Goal: Find specific page/section: Find specific page/section

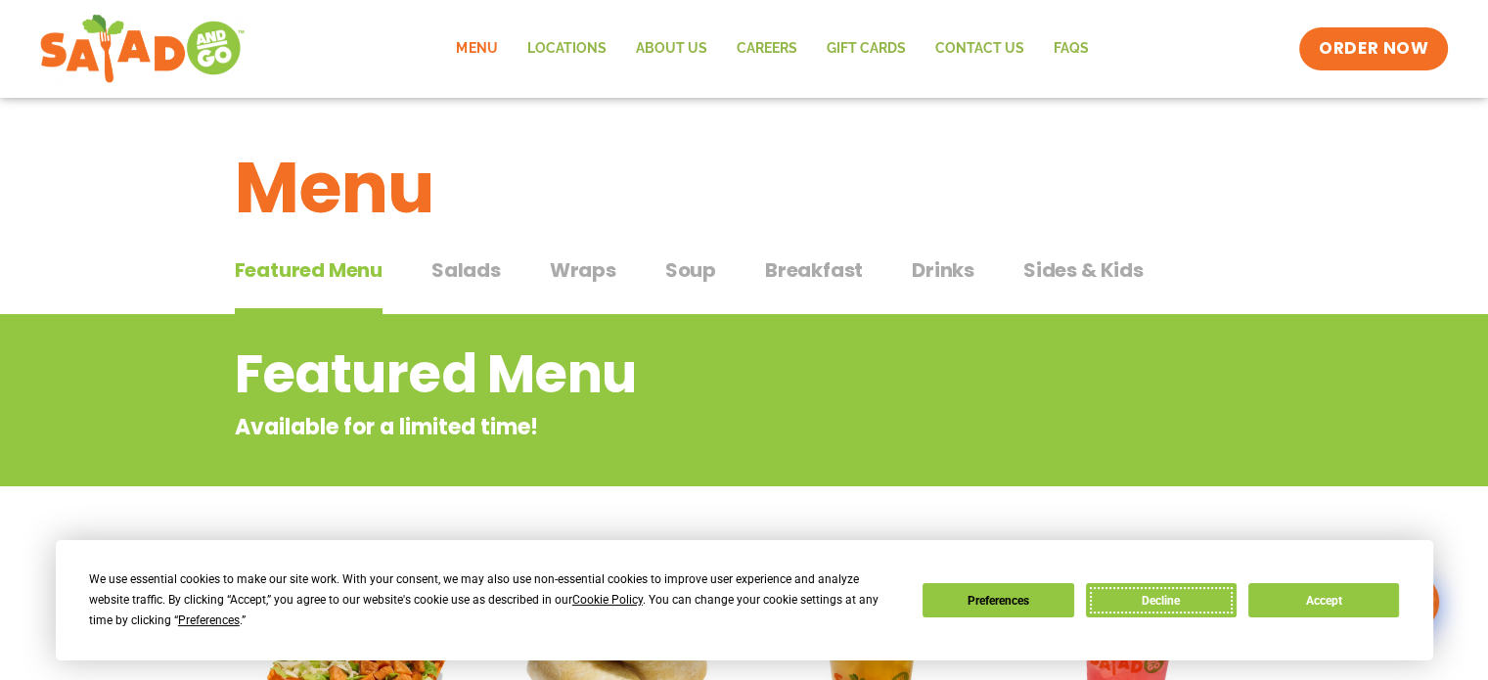
click at [1175, 597] on button "Decline" at bounding box center [1161, 600] width 151 height 34
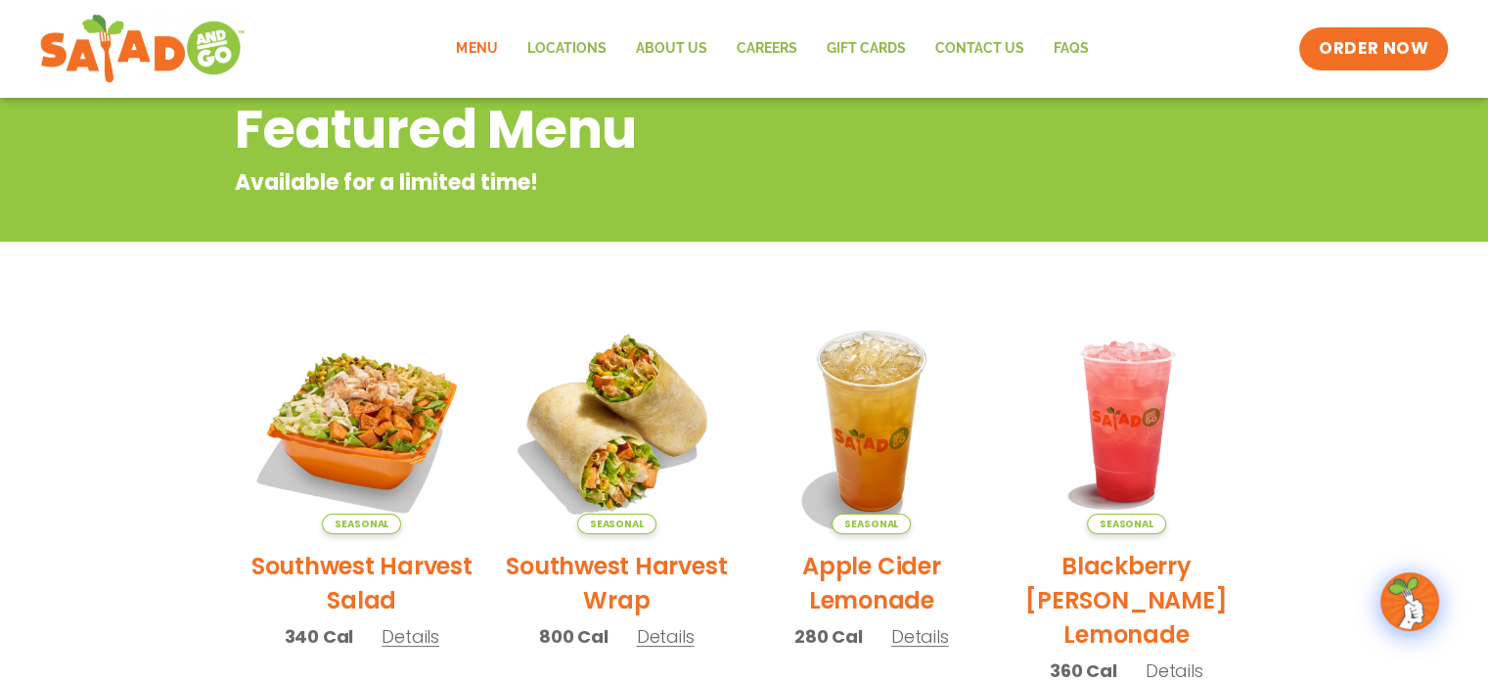
scroll to position [391, 0]
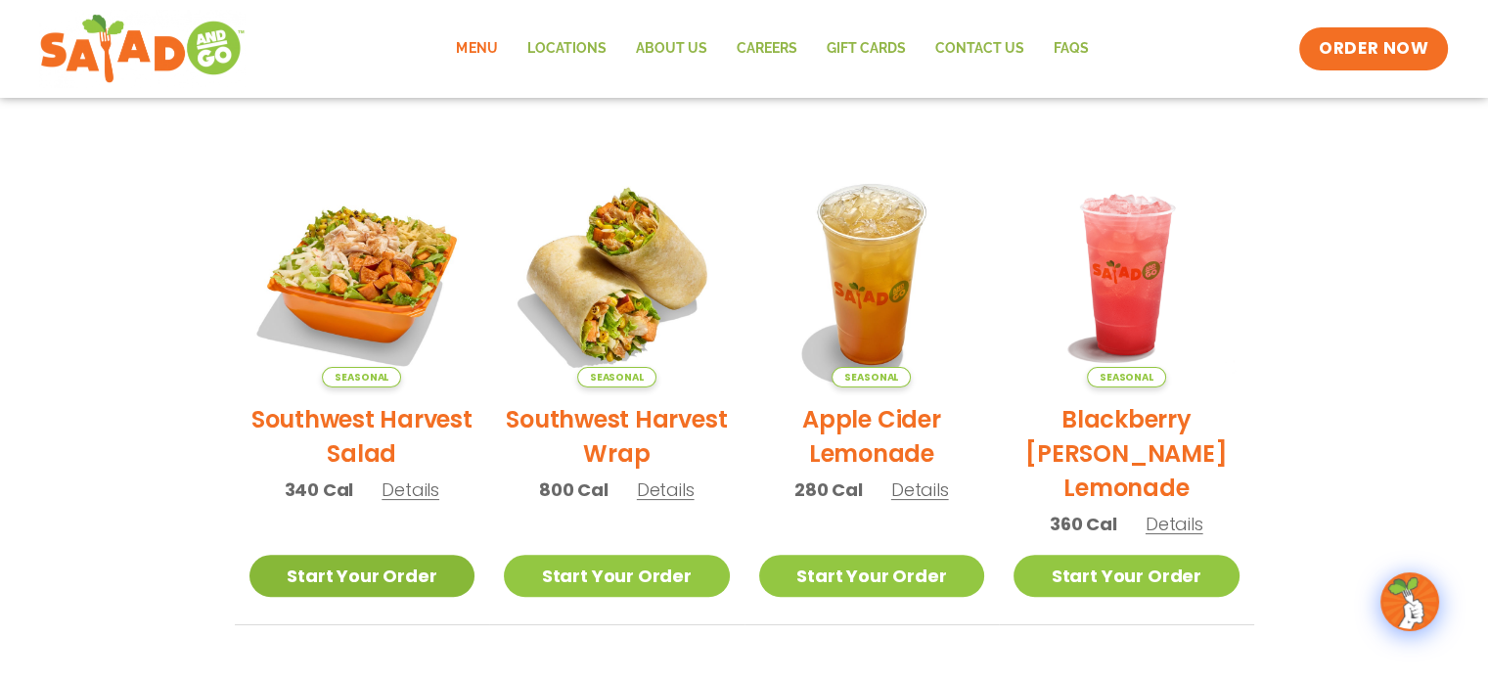
click at [383, 568] on link "Start Your Order" at bounding box center [362, 576] width 226 height 42
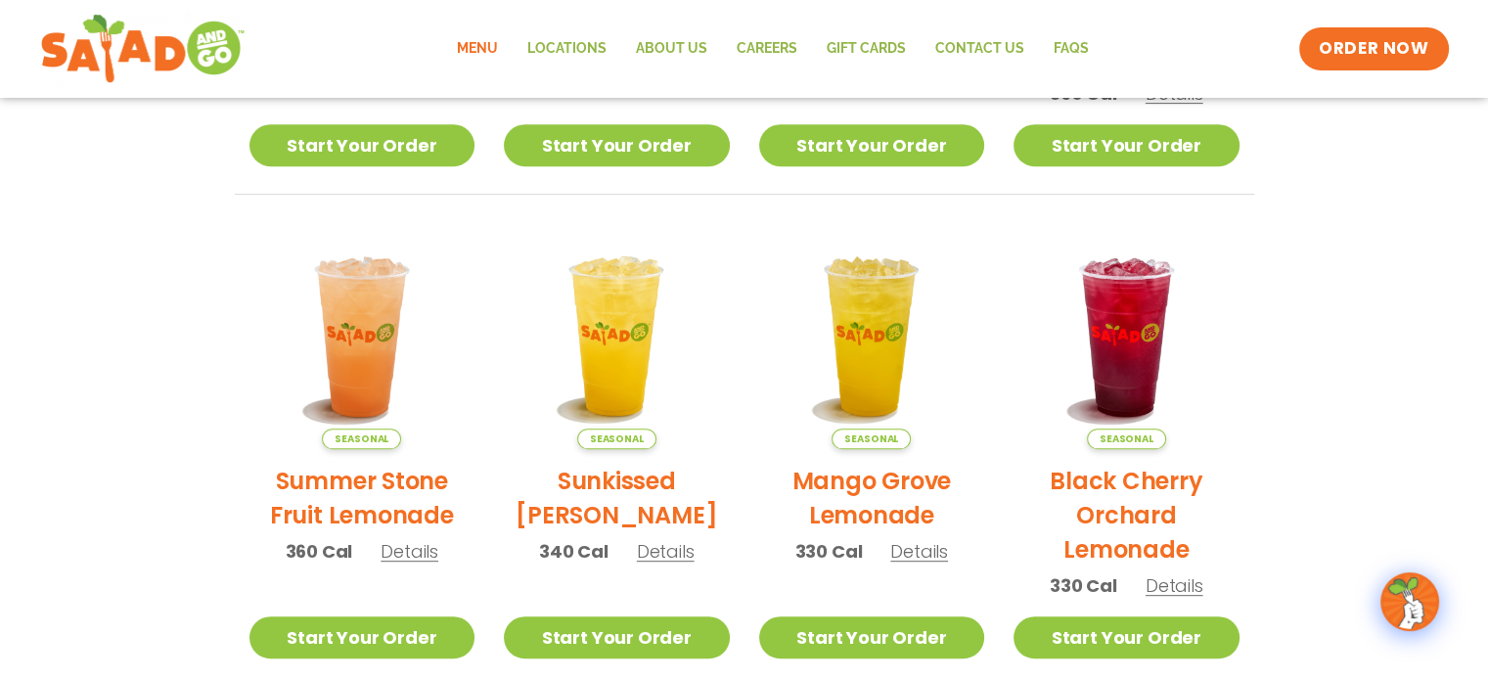
scroll to position [489, 0]
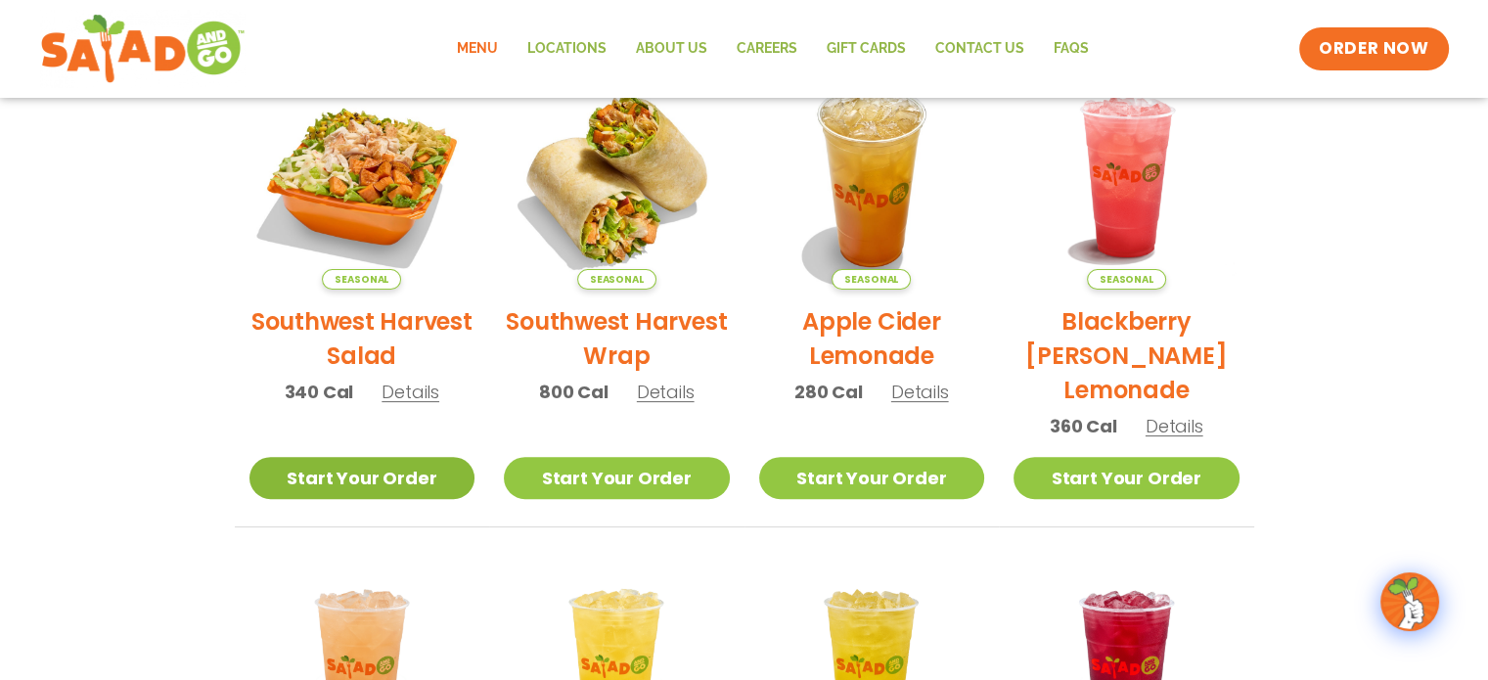
click at [403, 478] on link "Start Your Order" at bounding box center [362, 478] width 226 height 42
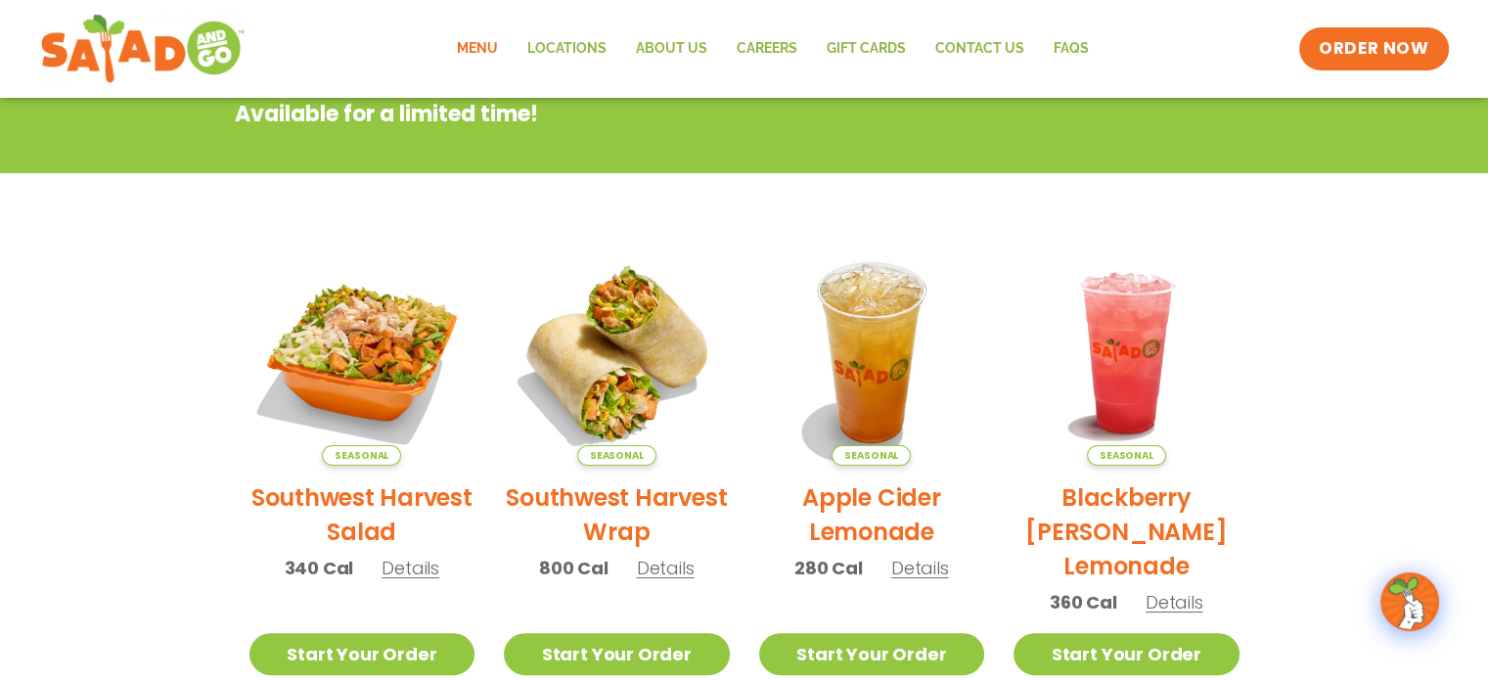
scroll to position [391, 0]
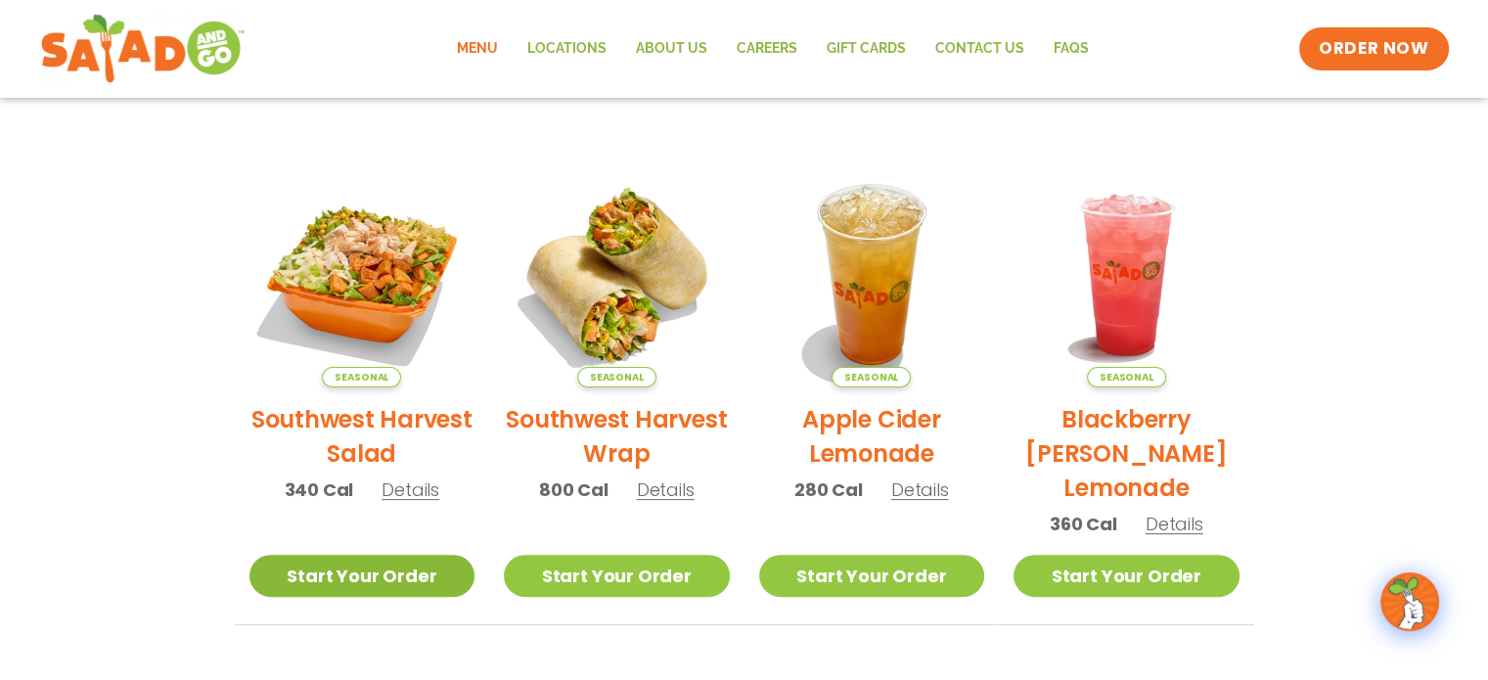
click at [445, 573] on link "Start Your Order" at bounding box center [362, 576] width 226 height 42
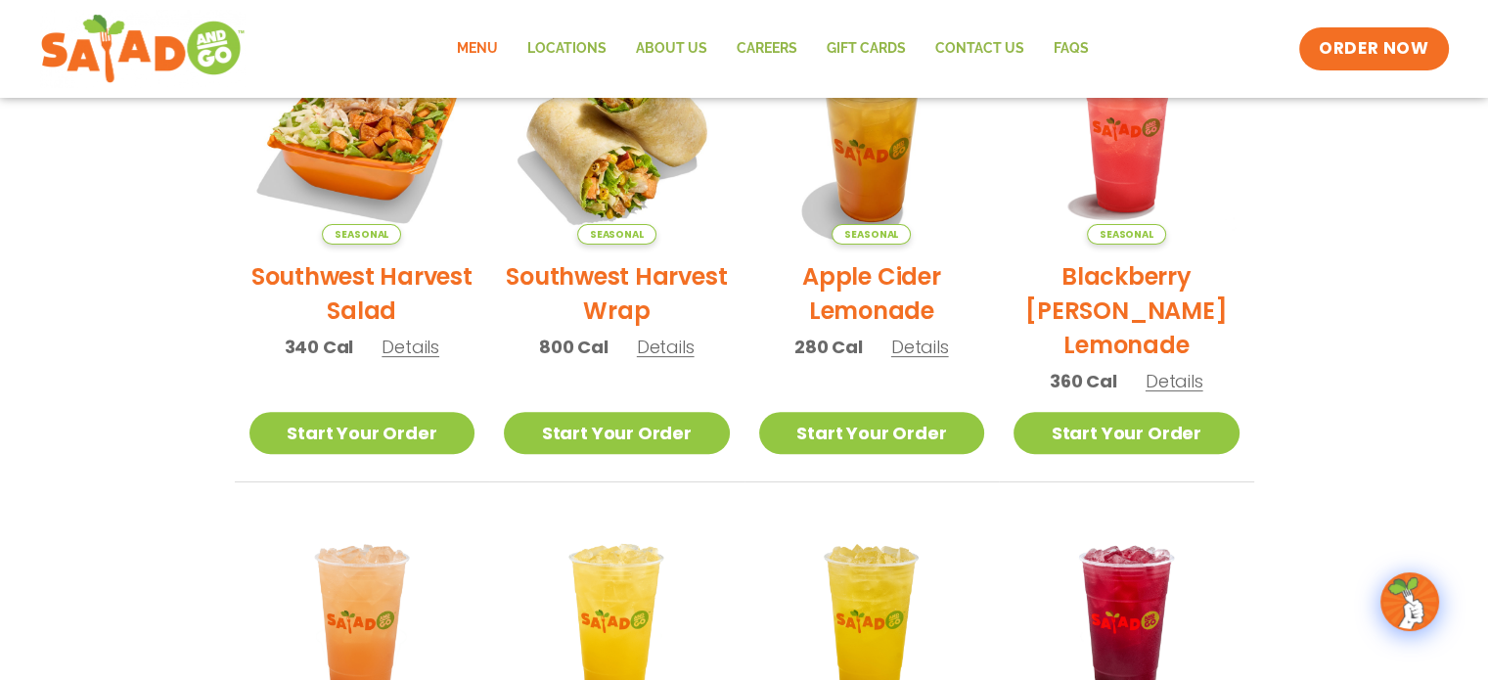
scroll to position [475, 0]
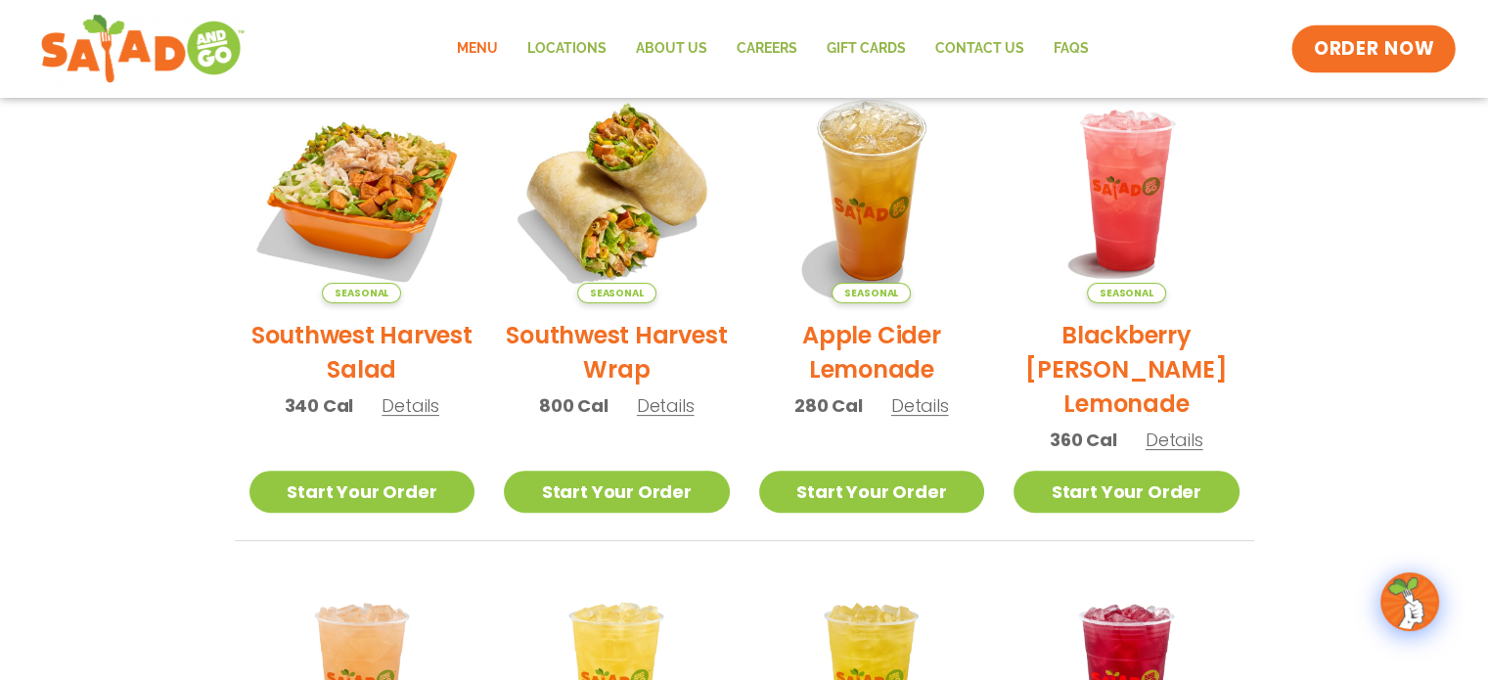
click at [1389, 37] on span "ORDER NOW" at bounding box center [1373, 48] width 121 height 25
click at [575, 49] on link "Locations" at bounding box center [567, 48] width 109 height 45
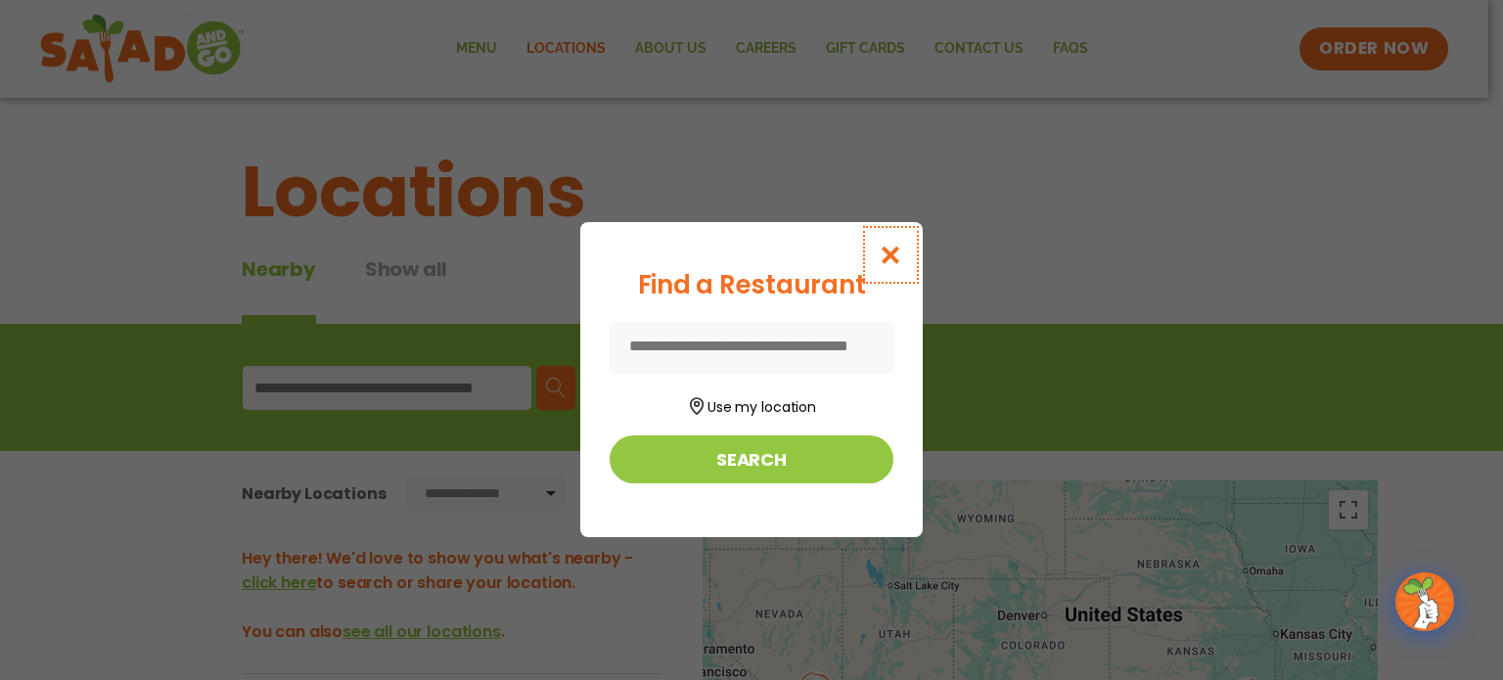
click at [886, 246] on icon "Close modal" at bounding box center [891, 255] width 24 height 21
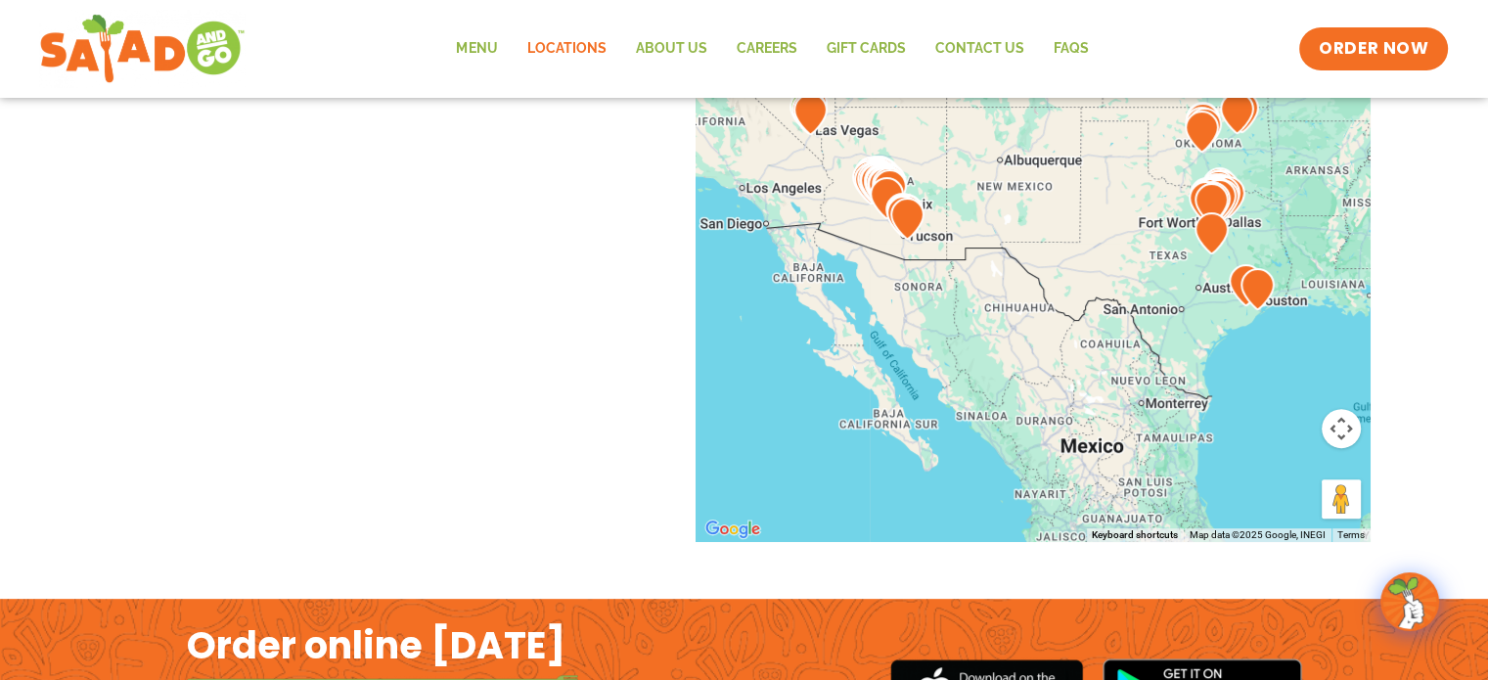
scroll to position [587, 0]
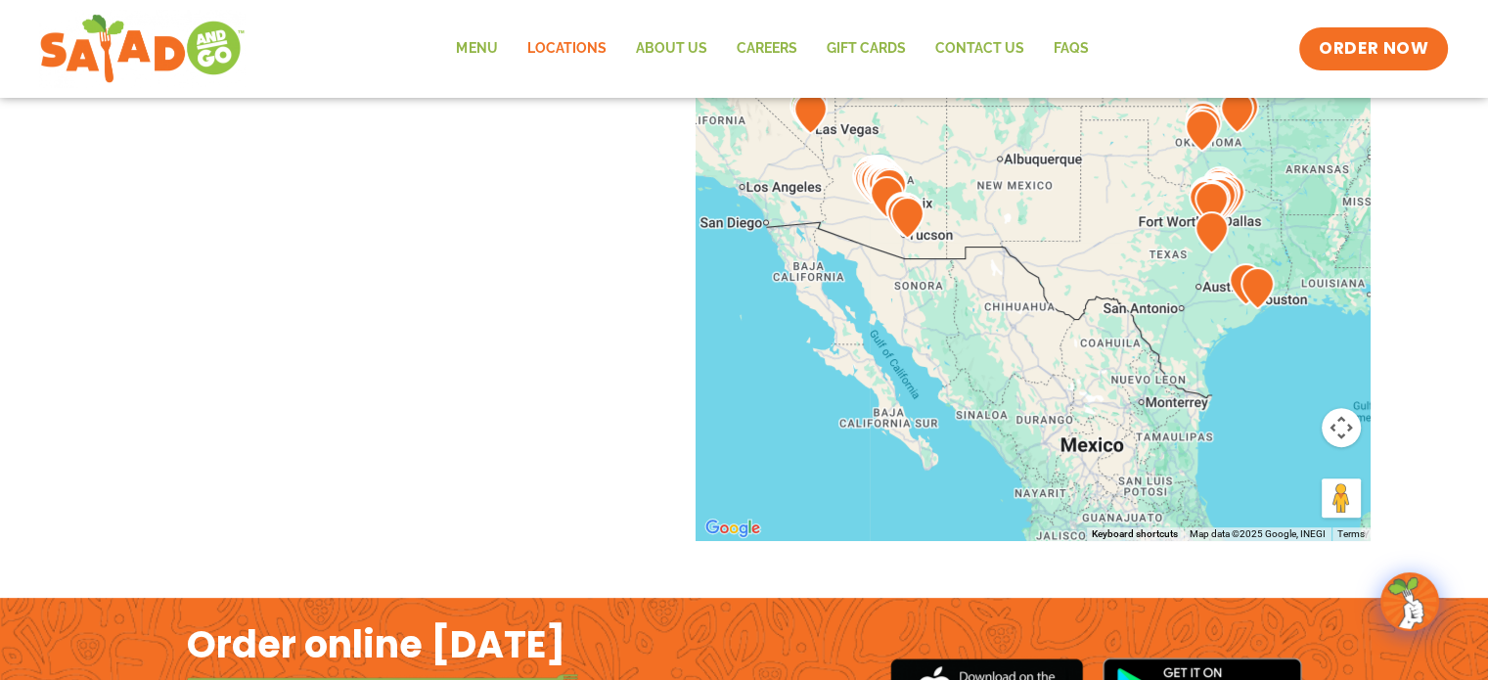
click at [931, 226] on div at bounding box center [1033, 217] width 675 height 648
click at [916, 223] on img at bounding box center [907, 218] width 34 height 42
click at [902, 204] on img at bounding box center [907, 218] width 34 height 42
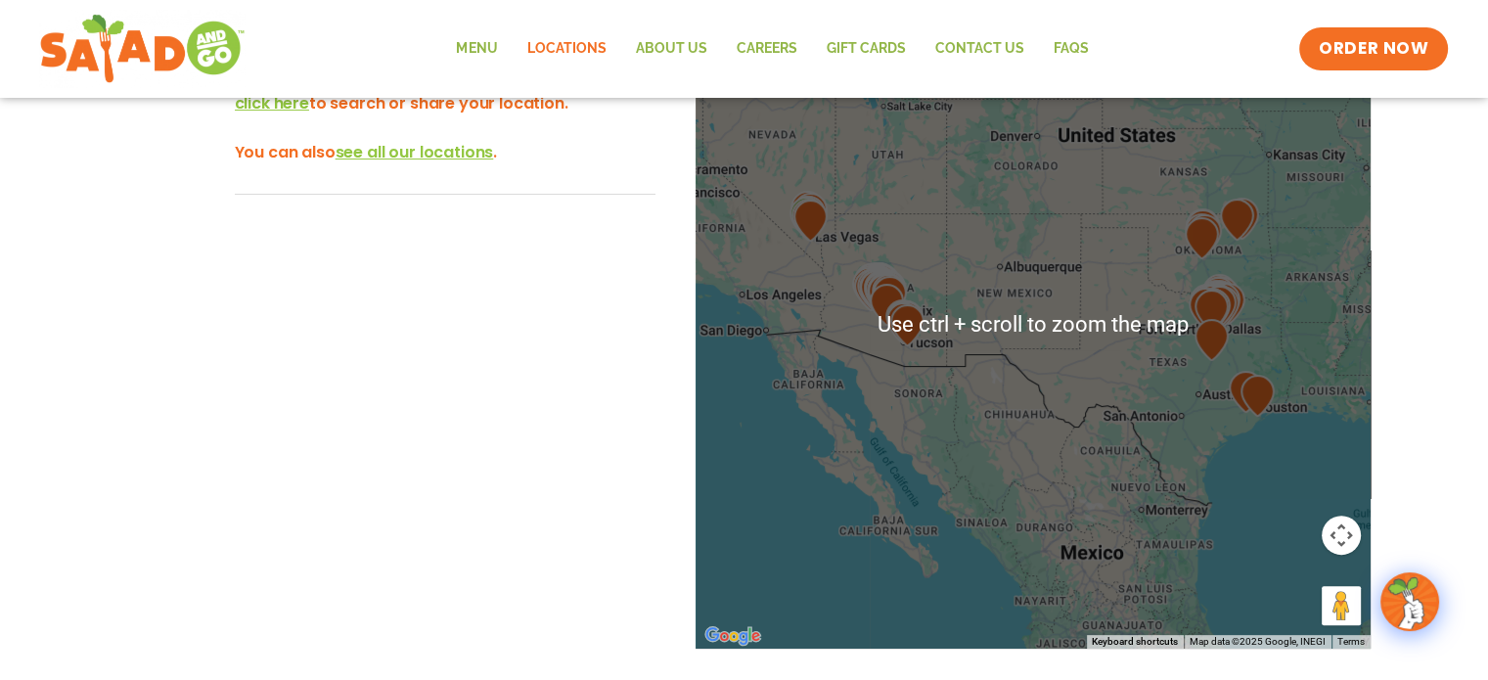
scroll to position [489, 0]
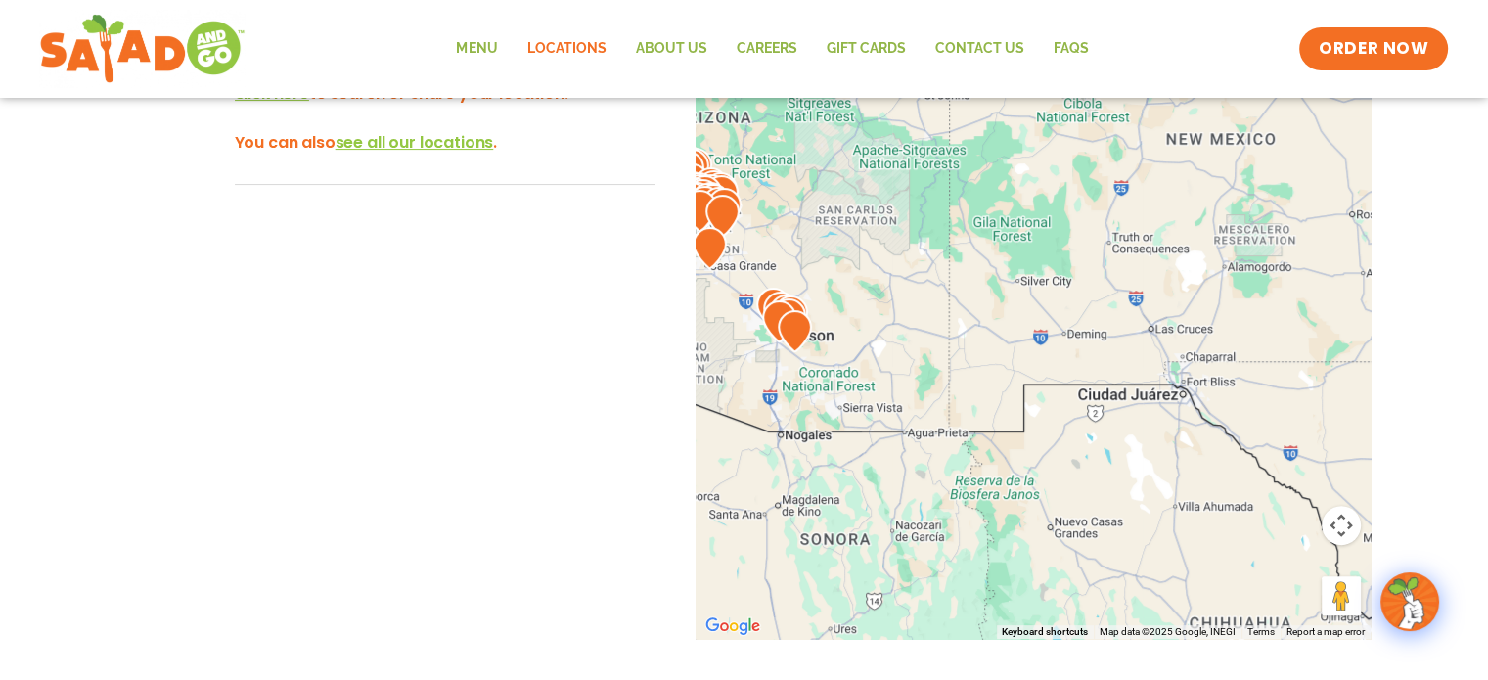
drag, startPoint x: 889, startPoint y: 320, endPoint x: 1147, endPoint y: 319, distance: 257.3
click at [1146, 320] on div at bounding box center [1033, 315] width 675 height 648
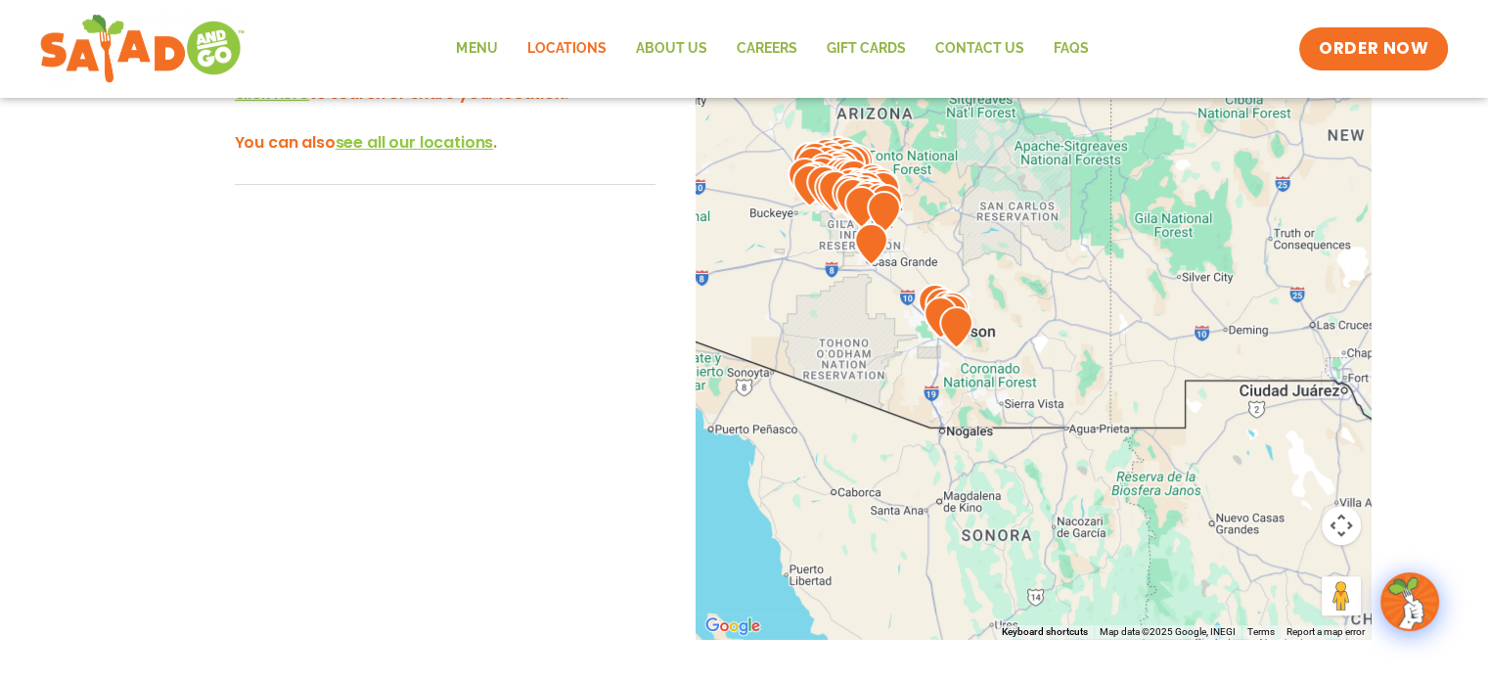
click at [955, 323] on img at bounding box center [956, 327] width 34 height 42
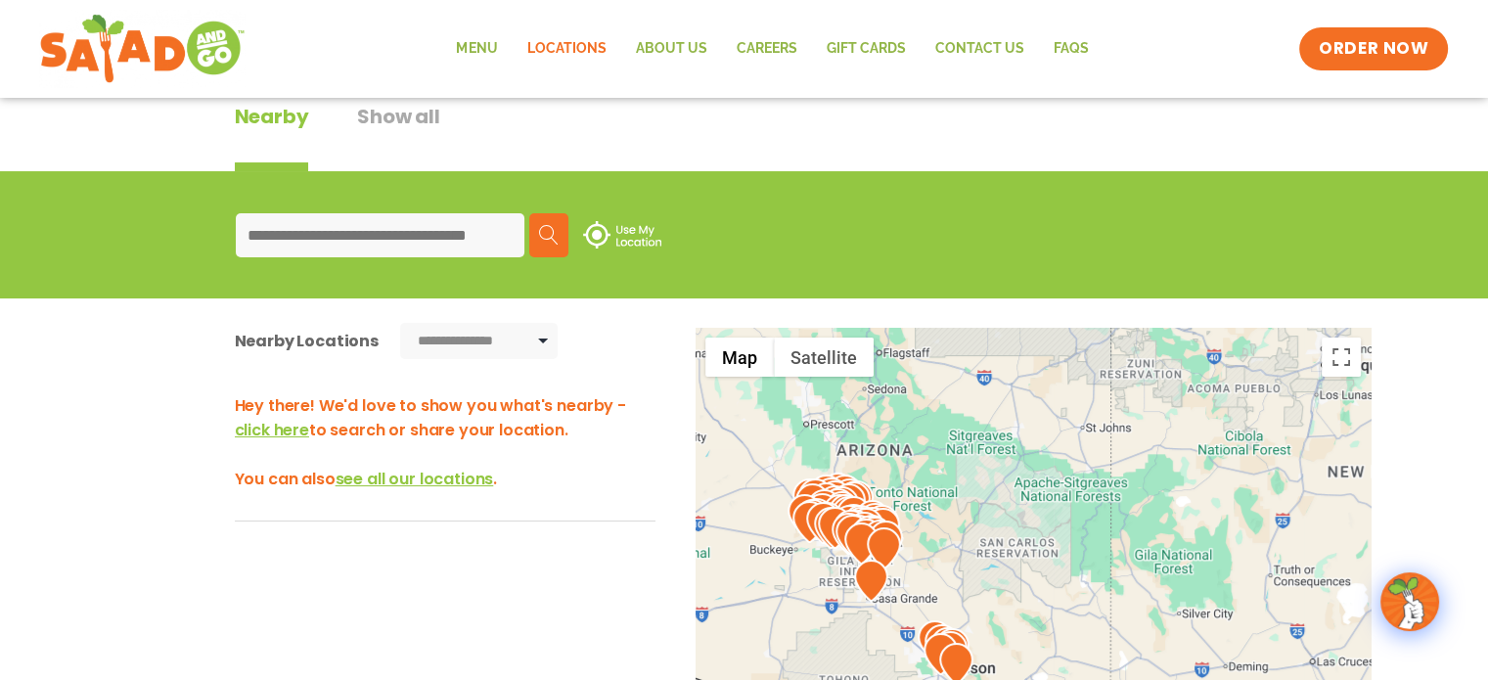
scroll to position [98, 0]
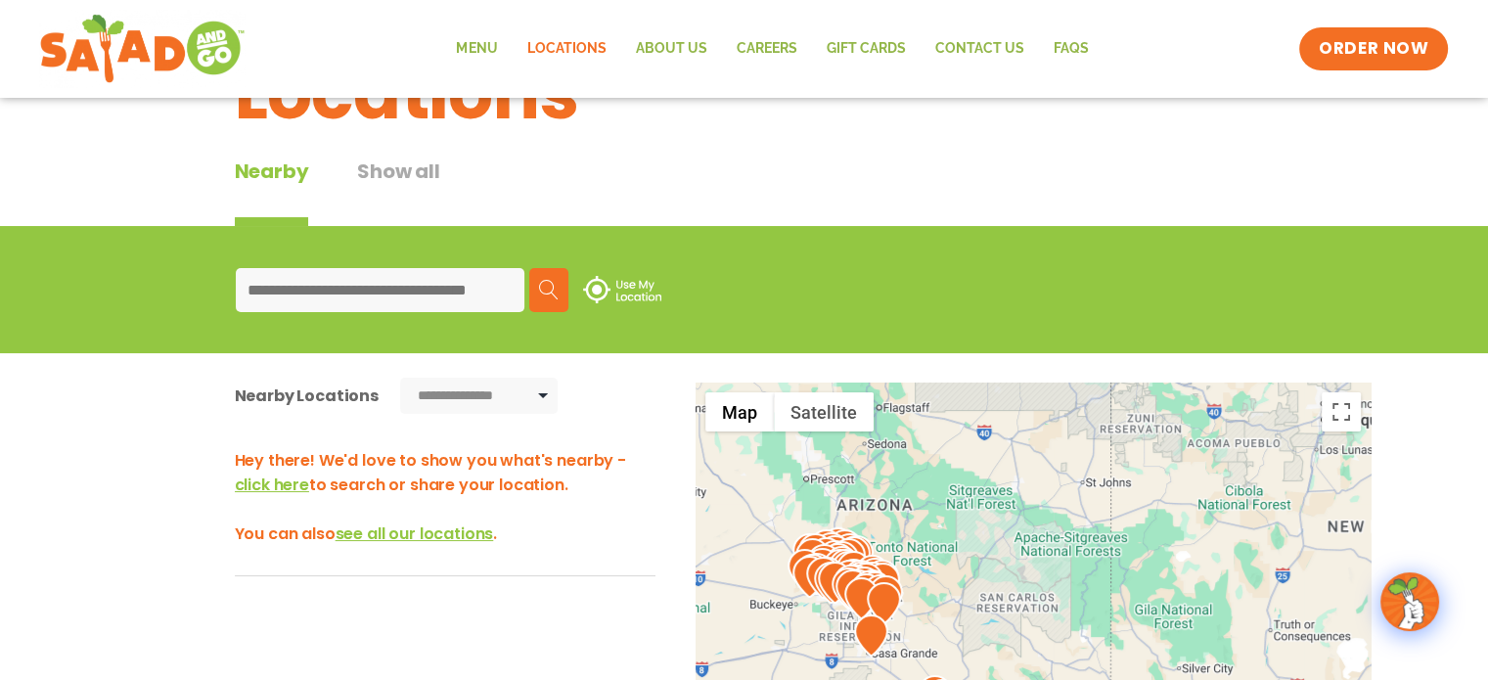
click at [446, 545] on h3 "Hey there! We'd love to show you what's nearby - click here to search or share …" at bounding box center [445, 497] width 421 height 98
click at [435, 533] on span "see all our locations" at bounding box center [415, 533] width 158 height 23
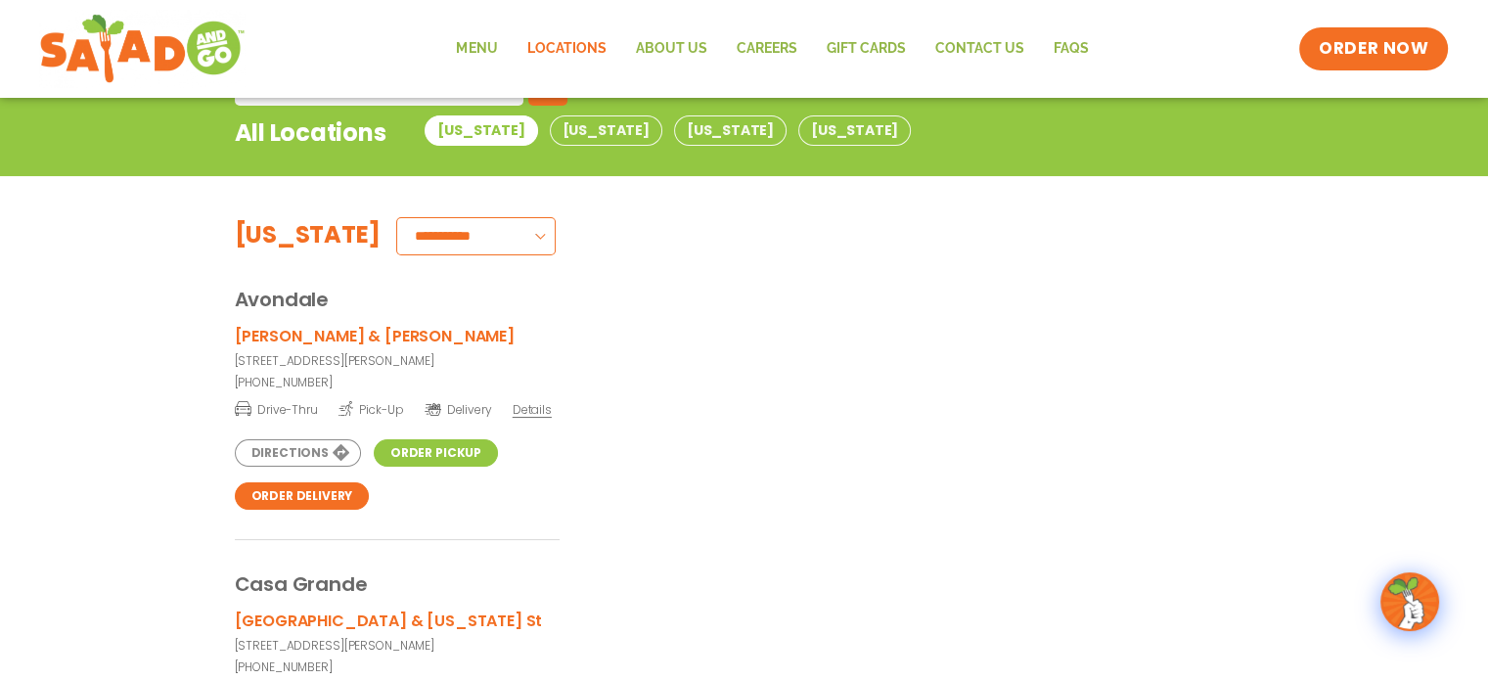
scroll to position [293, 0]
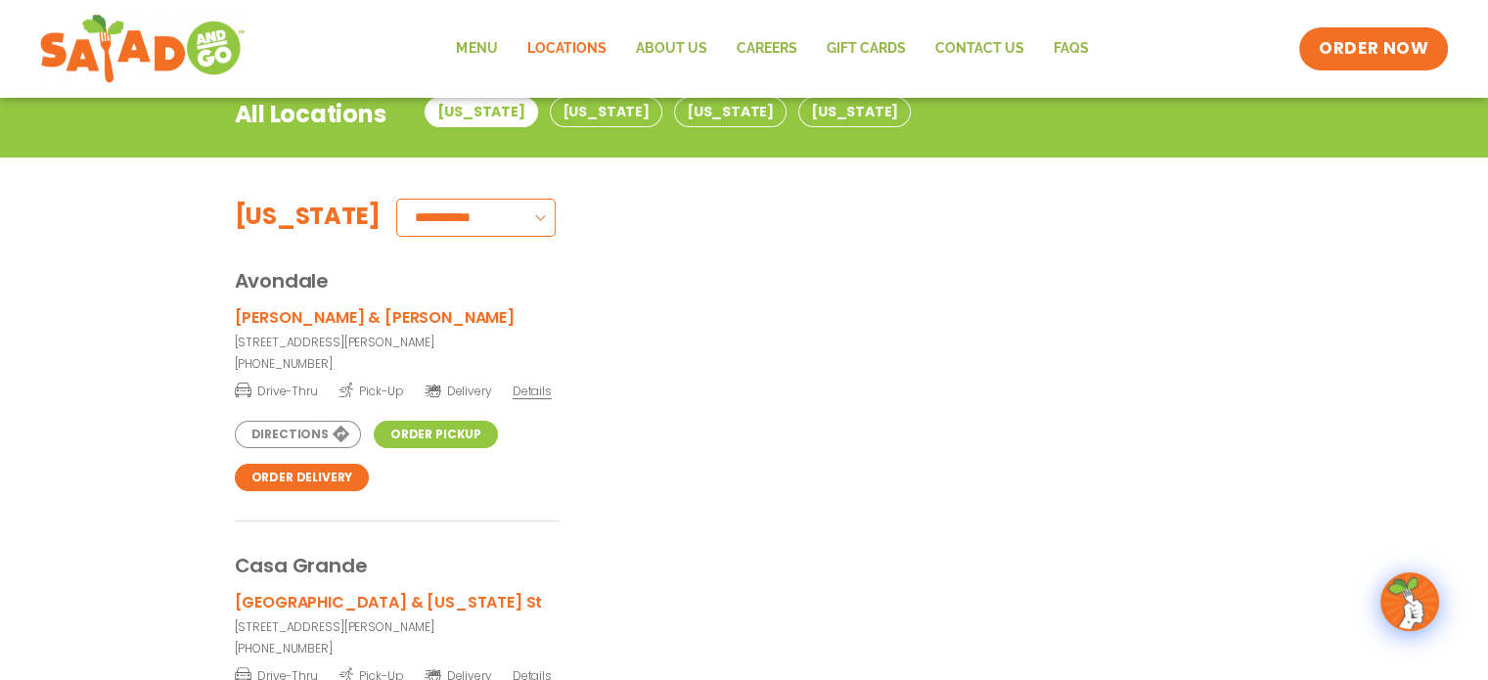
click at [433, 427] on link "Order Pickup" at bounding box center [436, 434] width 124 height 27
